Goal: Task Accomplishment & Management: Use online tool/utility

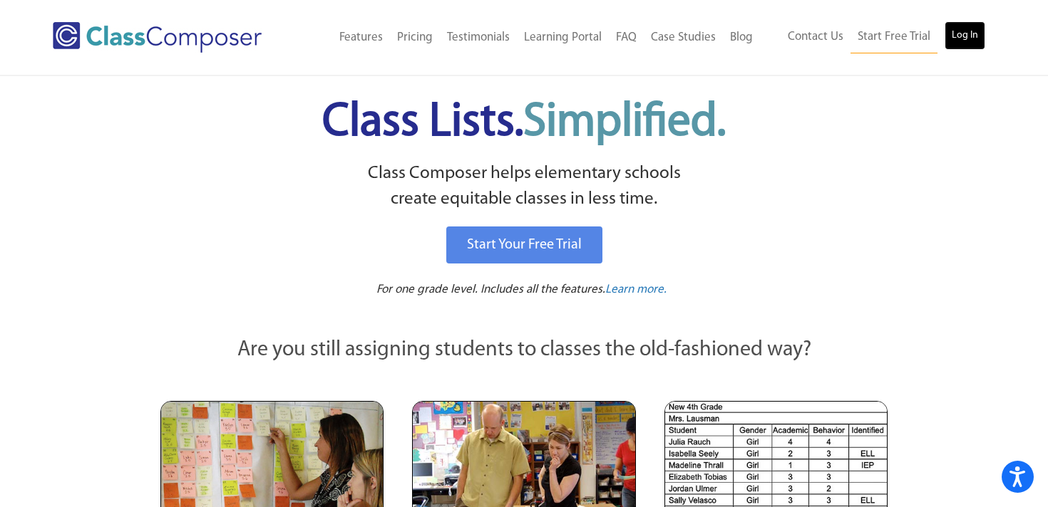
click at [974, 34] on link "Log In" at bounding box center [964, 35] width 41 height 29
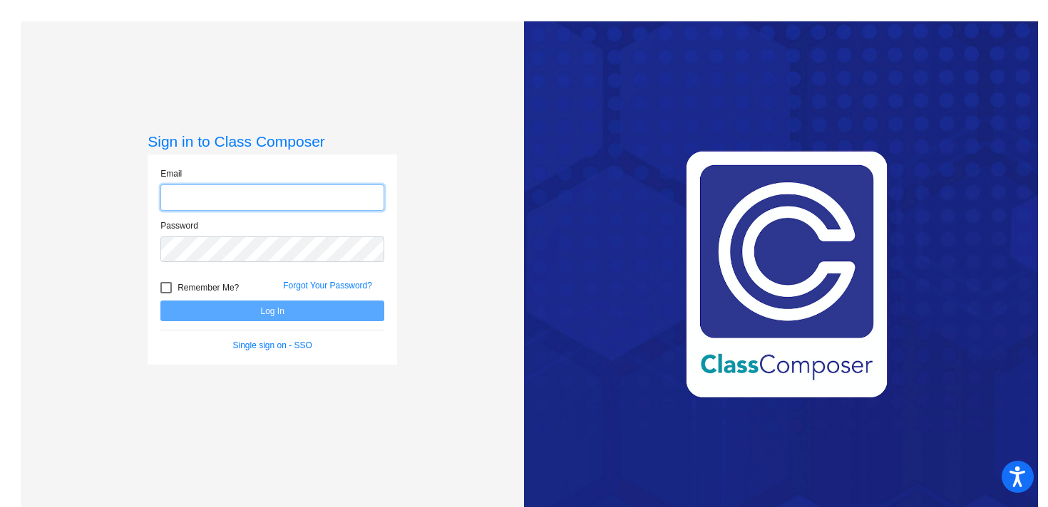
type input "[PERSON_NAME][EMAIL_ADDRESS][PERSON_NAME][DOMAIN_NAME]"
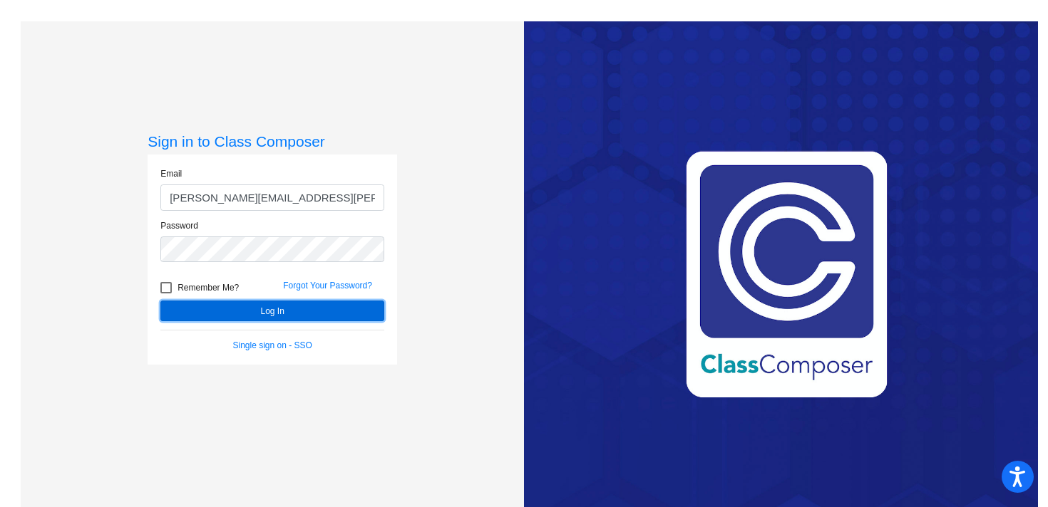
click at [238, 315] on button "Log In" at bounding box center [272, 311] width 224 height 21
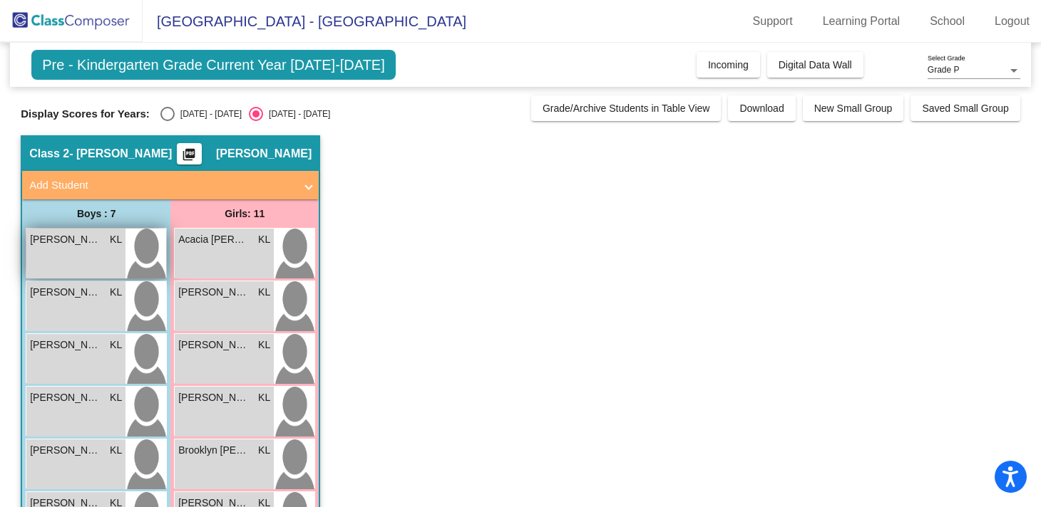
click at [93, 262] on div "[PERSON_NAME] KL lock do_not_disturb_alt" at bounding box center [75, 254] width 99 height 50
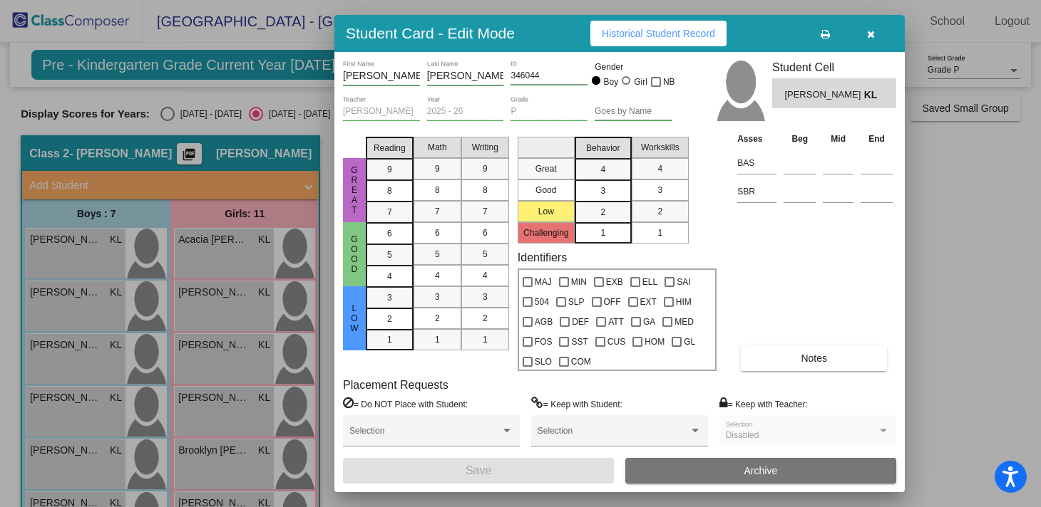
click at [791, 175] on td at bounding box center [799, 161] width 39 height 29
click at [870, 38] on icon "button" at bounding box center [871, 34] width 8 height 10
